Goal: Task Accomplishment & Management: Manage account settings

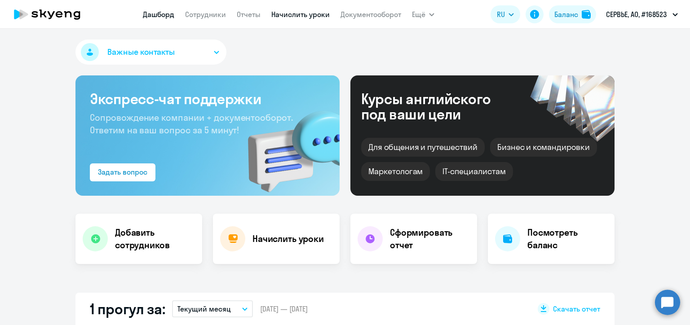
click at [303, 16] on link "Начислить уроки" at bounding box center [300, 14] width 58 height 9
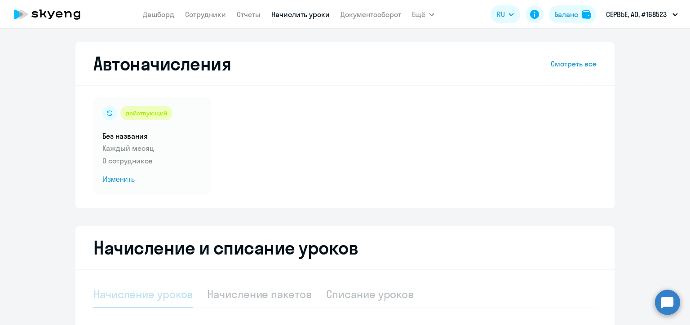
select select "10"
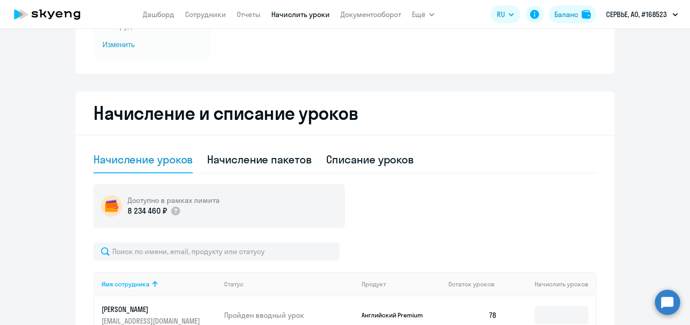
scroll to position [180, 0]
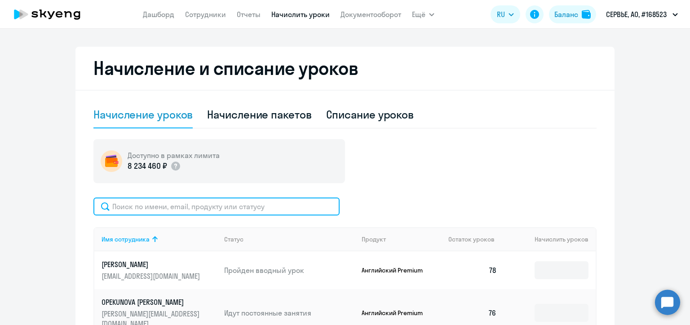
click at [201, 210] on input "text" at bounding box center [216, 207] width 246 height 18
paste input "[PERSON_NAME]"
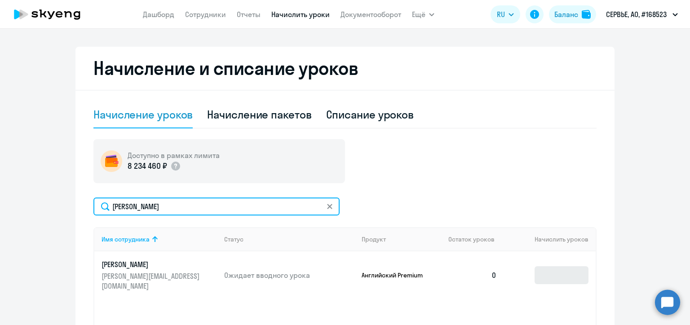
type input "[PERSON_NAME]"
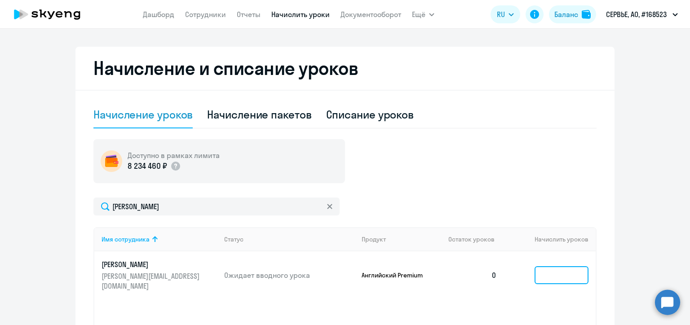
click at [548, 271] on input at bounding box center [562, 276] width 54 height 18
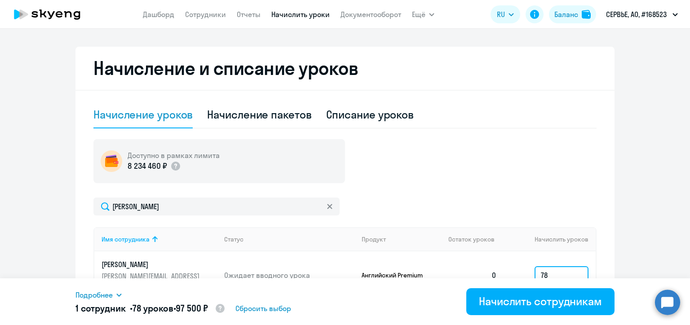
type input "78"
click at [616, 254] on ng-component "Автоначисления Смотреть все действующий Без названия Каждый месяц 0 сотрудников…" at bounding box center [345, 131] width 690 height 539
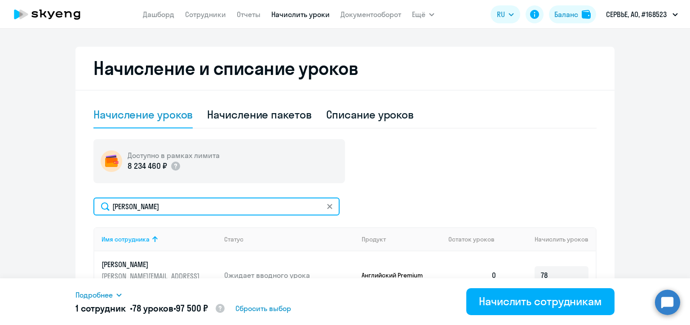
click at [134, 207] on input "[PERSON_NAME]" at bounding box center [216, 207] width 246 height 18
paste input "[PERSON_NAME][EMAIL_ADDRESS][DOMAIN_NAME]"
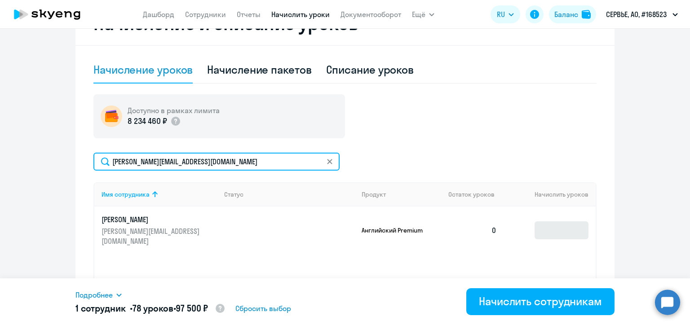
type input "[PERSON_NAME][EMAIL_ADDRESS][DOMAIN_NAME]"
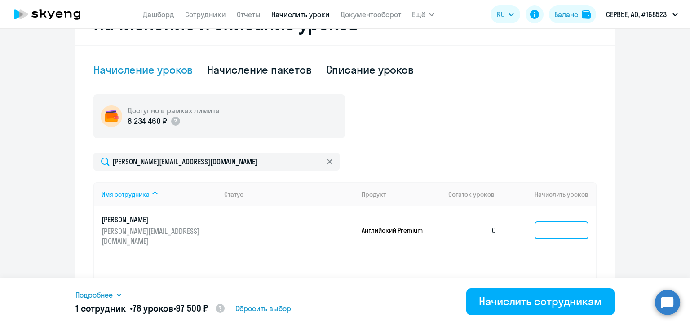
click at [549, 227] on input at bounding box center [562, 231] width 54 height 18
type input "78"
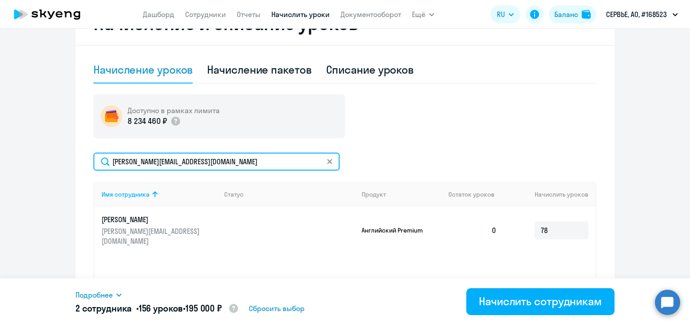
click at [151, 160] on input "[PERSON_NAME][EMAIL_ADDRESS][DOMAIN_NAME]" at bounding box center [216, 162] width 246 height 18
paste input "margarita.volzhina"
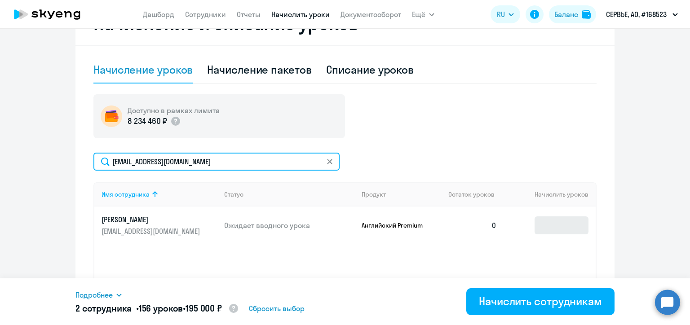
type input "[EMAIL_ADDRESS][DOMAIN_NAME]"
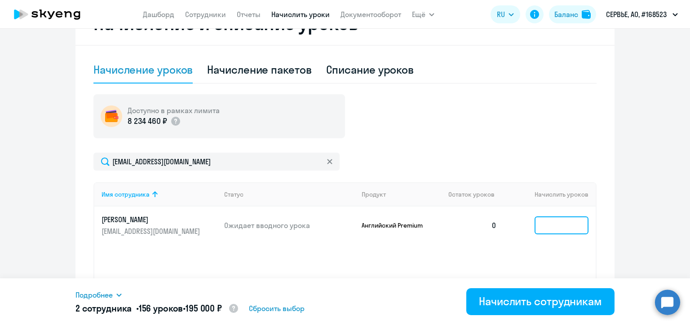
click at [546, 222] on input at bounding box center [562, 226] width 54 height 18
type input "78"
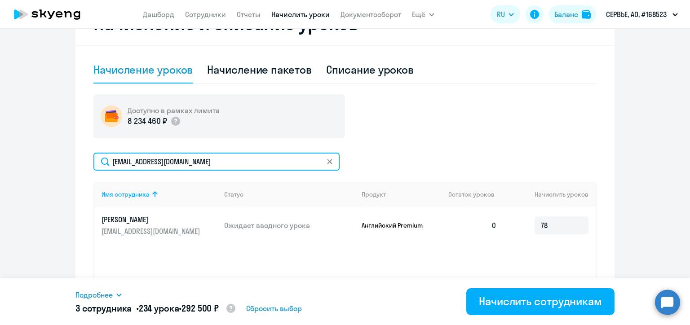
click at [159, 160] on input "[EMAIL_ADDRESS][DOMAIN_NAME]" at bounding box center [216, 162] width 246 height 18
paste input "alina.tsoy"
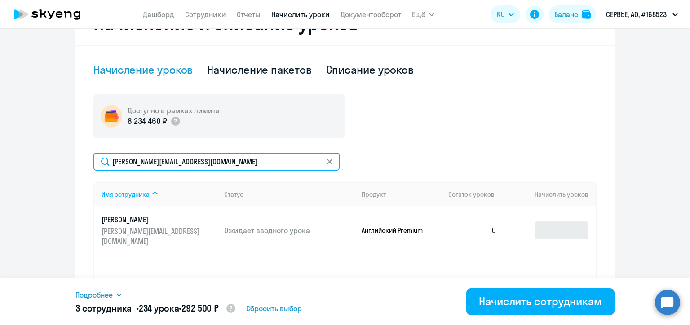
type input "[PERSON_NAME][EMAIL_ADDRESS][DOMAIN_NAME]"
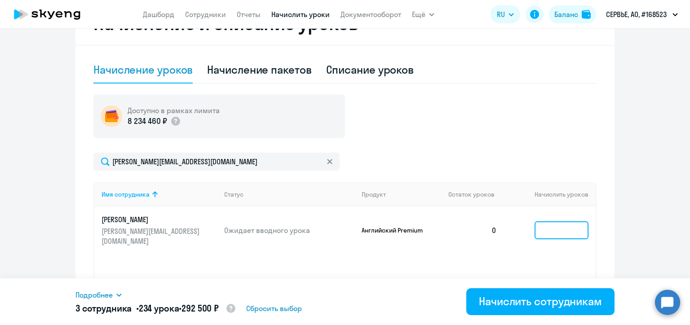
click at [545, 228] on input at bounding box center [562, 231] width 54 height 18
type input "78"
click at [439, 150] on div "Доступно в рамках лимита 8 234 460 ₽ [PERSON_NAME][EMAIL_ADDRESS][DOMAIN_NAME] …" at bounding box center [344, 218] width 503 height 248
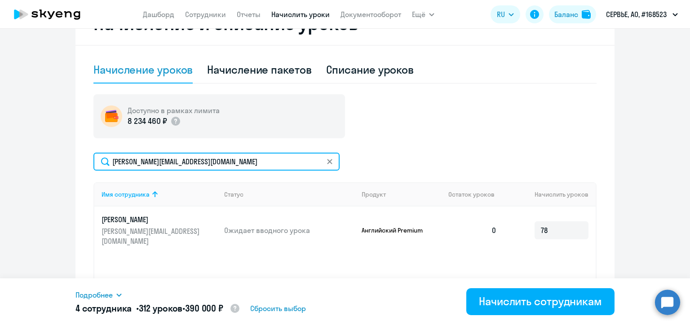
click at [147, 162] on input "[PERSON_NAME][EMAIL_ADDRESS][DOMAIN_NAME]" at bounding box center [216, 162] width 246 height 18
paste input "yana.taran"
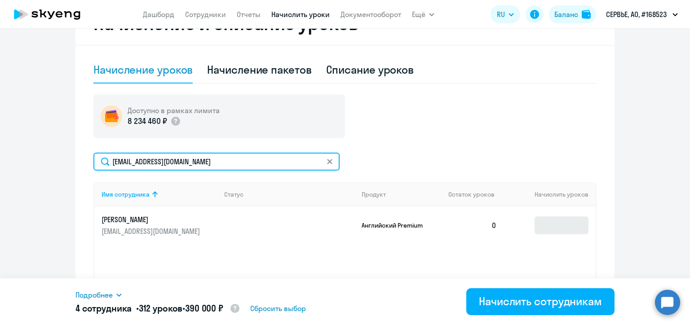
type input "[EMAIL_ADDRESS][DOMAIN_NAME]"
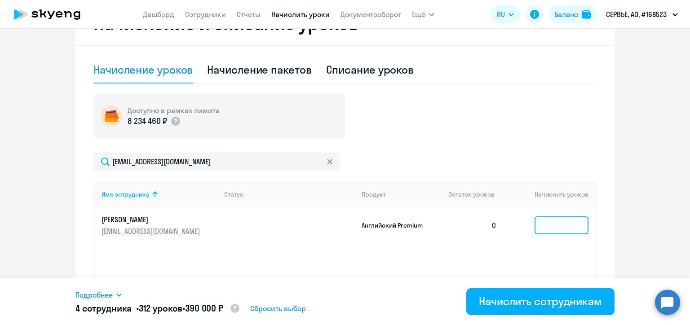
click at [552, 225] on input at bounding box center [562, 226] width 54 height 18
type input "78"
click at [405, 122] on div "Доступно в рамках лимита 8 234 460 ₽" at bounding box center [344, 116] width 503 height 44
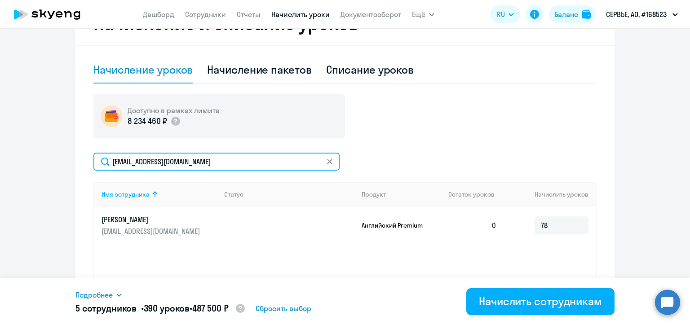
click at [166, 160] on input "[EMAIL_ADDRESS][DOMAIN_NAME]" at bounding box center [216, 162] width 246 height 18
paste input "darya.[PERSON_NAME]"
type input "[EMAIL_ADDRESS][DOMAIN_NAME]"
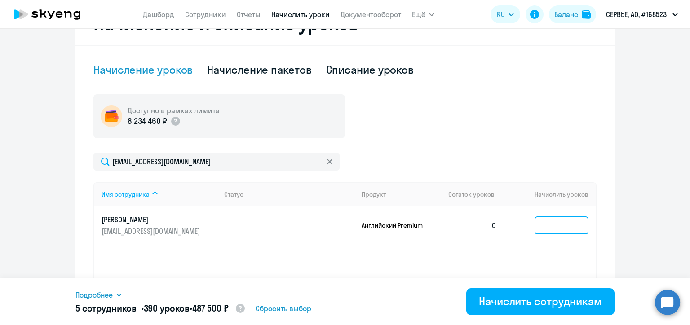
click at [551, 228] on input at bounding box center [562, 226] width 54 height 18
type input "78"
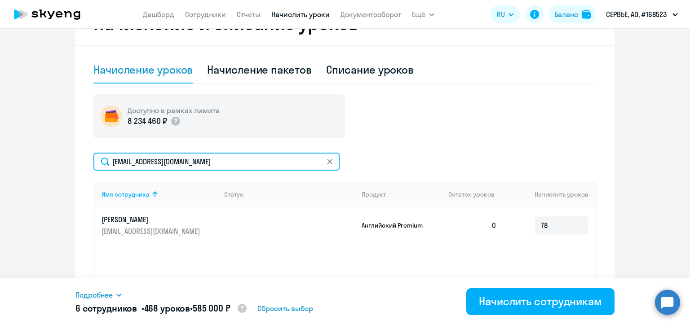
click at [161, 162] on input "[EMAIL_ADDRESS][DOMAIN_NAME]" at bounding box center [216, 162] width 246 height 18
paste input "marina.[PERSON_NAME]"
type input "[EMAIL_ADDRESS][DOMAIN_NAME]"
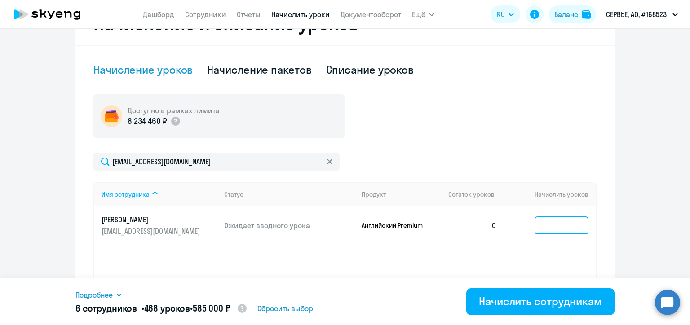
click at [548, 226] on input at bounding box center [562, 226] width 54 height 18
type input "78"
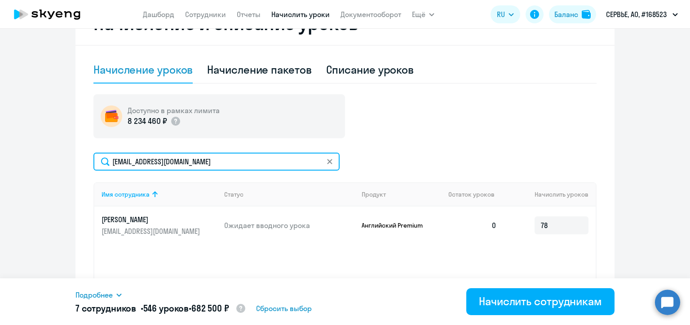
click at [182, 160] on input "[EMAIL_ADDRESS][DOMAIN_NAME]" at bounding box center [216, 162] width 246 height 18
paste input "[PERSON_NAME].[PERSON_NAME]"
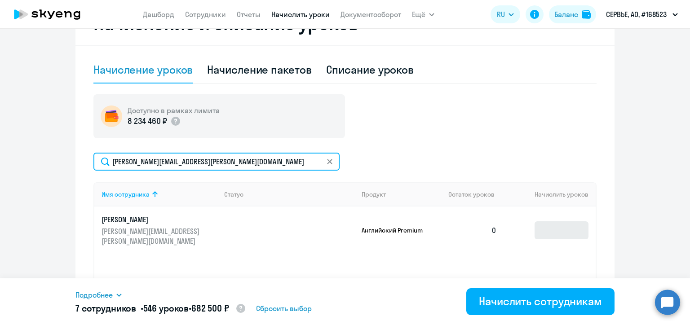
type input "[PERSON_NAME][EMAIL_ADDRESS][PERSON_NAME][DOMAIN_NAME]"
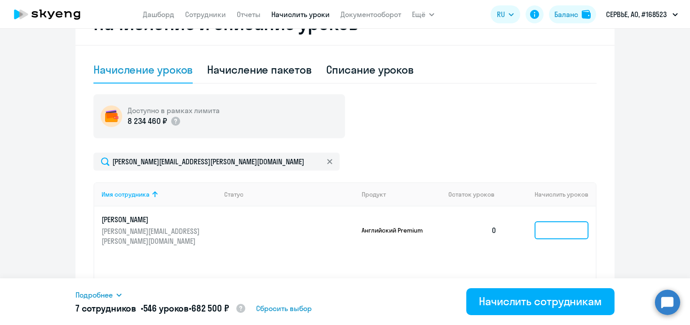
click at [548, 226] on input at bounding box center [562, 231] width 54 height 18
type input "78"
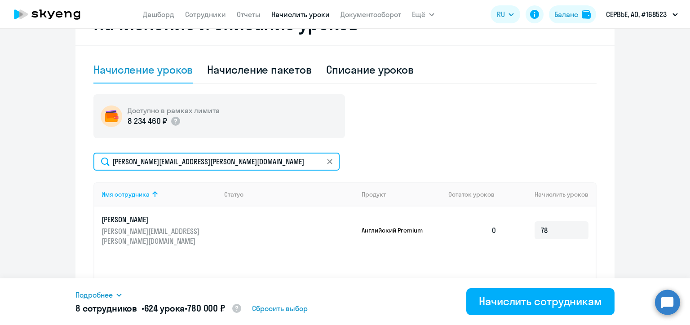
click at [151, 160] on input "[PERSON_NAME][EMAIL_ADDRESS][PERSON_NAME][DOMAIN_NAME]" at bounding box center [216, 162] width 246 height 18
paste input "darya.kostrykina"
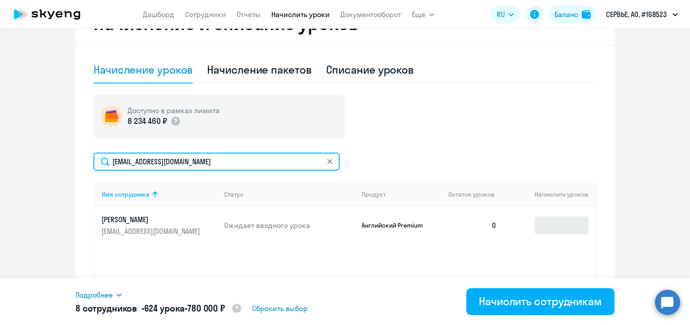
type input "[EMAIL_ADDRESS][DOMAIN_NAME]"
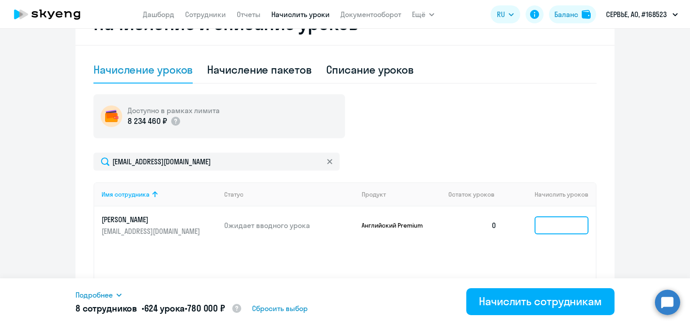
click at [546, 227] on input at bounding box center [562, 226] width 54 height 18
type input "78"
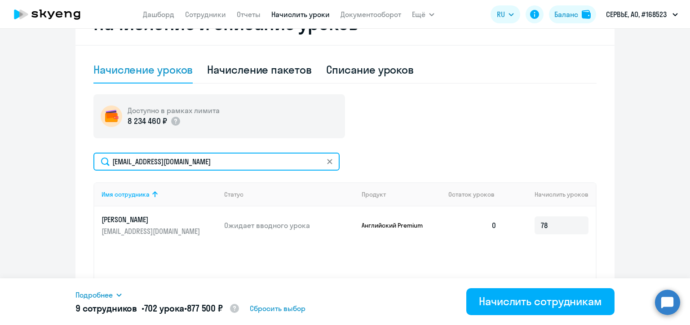
click at [174, 164] on input "[EMAIL_ADDRESS][DOMAIN_NAME]" at bounding box center [216, 162] width 246 height 18
paste input "polina.isakov"
type input "[EMAIL_ADDRESS][DOMAIN_NAME]"
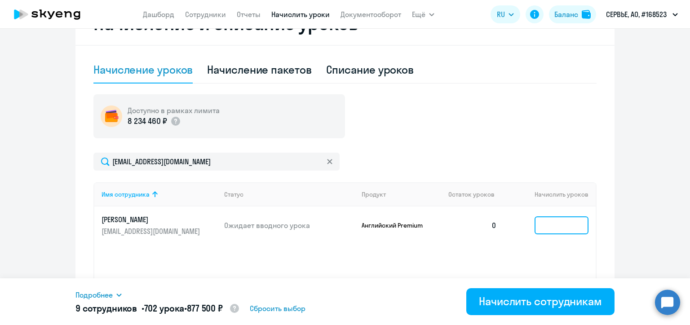
click at [546, 227] on input at bounding box center [562, 226] width 54 height 18
type input "78"
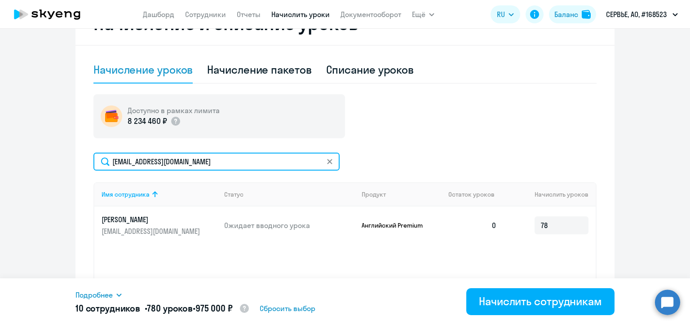
click at [157, 163] on input "[EMAIL_ADDRESS][DOMAIN_NAME]" at bounding box center [216, 162] width 246 height 18
paste input "viktoriya.anenko"
type input "[EMAIL_ADDRESS][DOMAIN_NAME]"
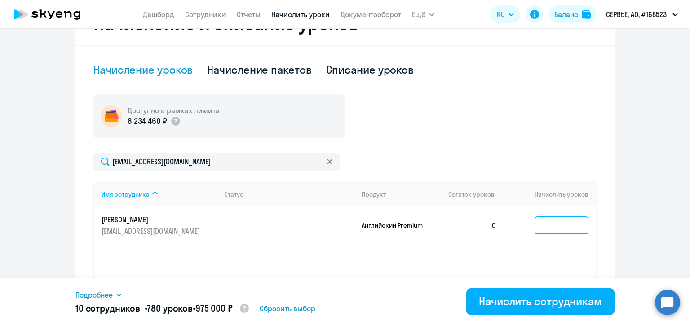
click at [552, 227] on input at bounding box center [562, 226] width 54 height 18
type input "78"
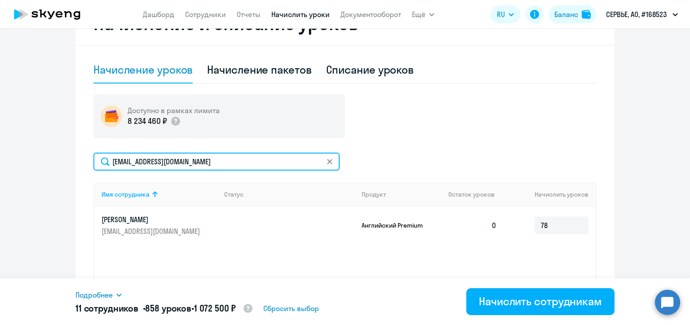
click at [178, 162] on input "[EMAIL_ADDRESS][DOMAIN_NAME]" at bounding box center [216, 162] width 246 height 18
paste input "lev.budantsev"
type input "[EMAIL_ADDRESS][DOMAIN_NAME]"
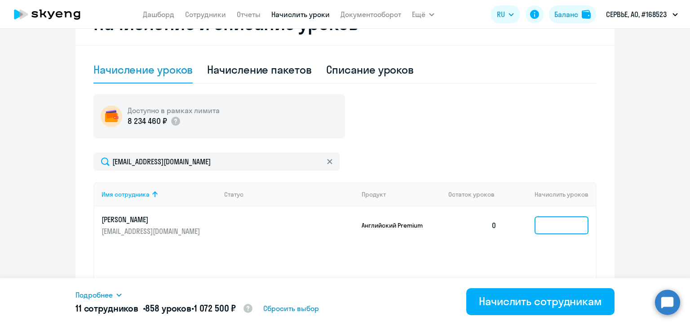
click at [550, 227] on input at bounding box center [562, 226] width 54 height 18
type input "78"
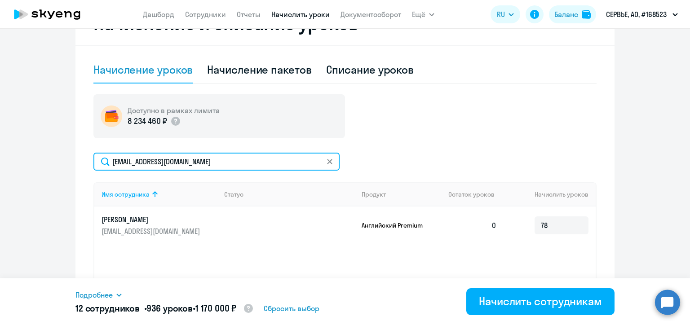
click at [203, 162] on input "[EMAIL_ADDRESS][DOMAIN_NAME]" at bounding box center [216, 162] width 246 height 18
paste input "margarita.grishko"
type input "[PERSON_NAME][EMAIL_ADDRESS][DOMAIN_NAME]"
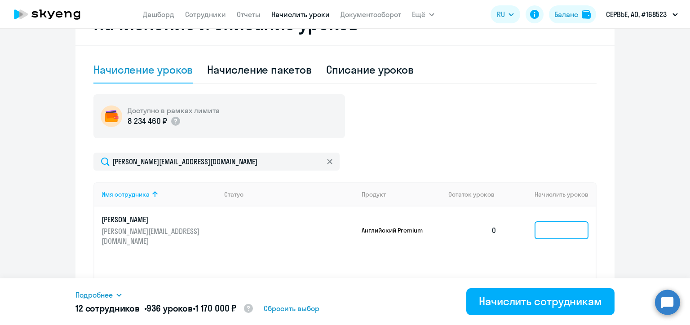
click at [547, 225] on input at bounding box center [562, 231] width 54 height 18
type input "78"
click at [629, 235] on ng-component "Автоначисления Смотреть все действующий Без названия Каждый месяц 0 сотрудников…" at bounding box center [345, 87] width 690 height 539
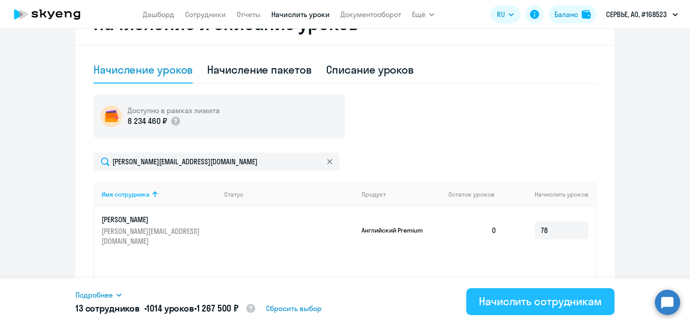
click at [524, 304] on div "Начислить сотрудникам" at bounding box center [540, 301] width 123 height 14
